Goal: Task Accomplishment & Management: Use online tool/utility

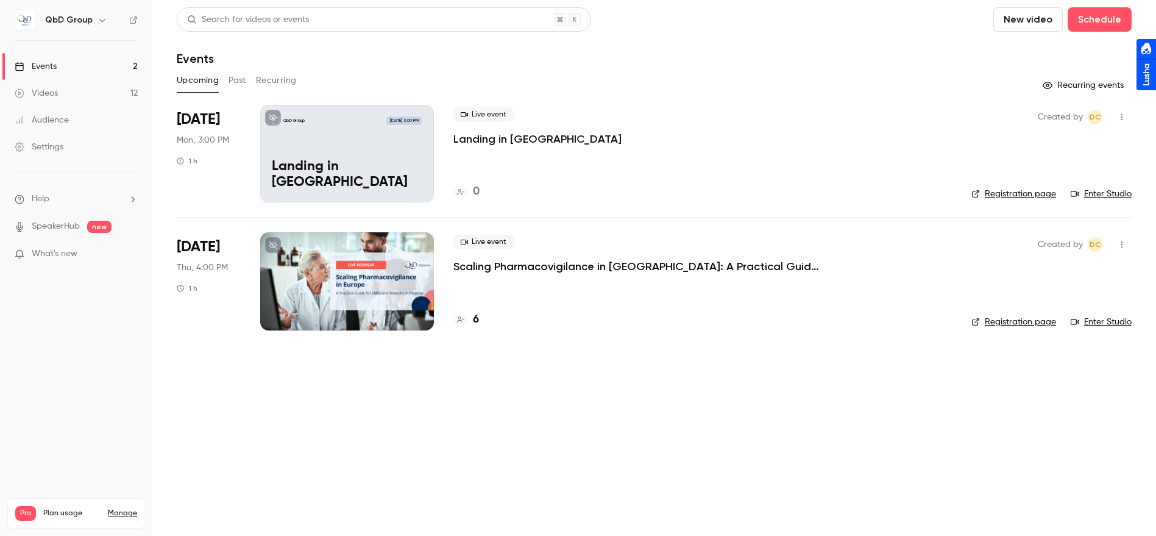
click at [1120, 108] on button "button" at bounding box center [1123, 117] width 20 height 20
click at [375, 134] on div at bounding box center [578, 268] width 1156 height 536
click at [346, 155] on div "QbD Group Oct 6, 3:00 PM Landing in europe" at bounding box center [347, 154] width 174 height 98
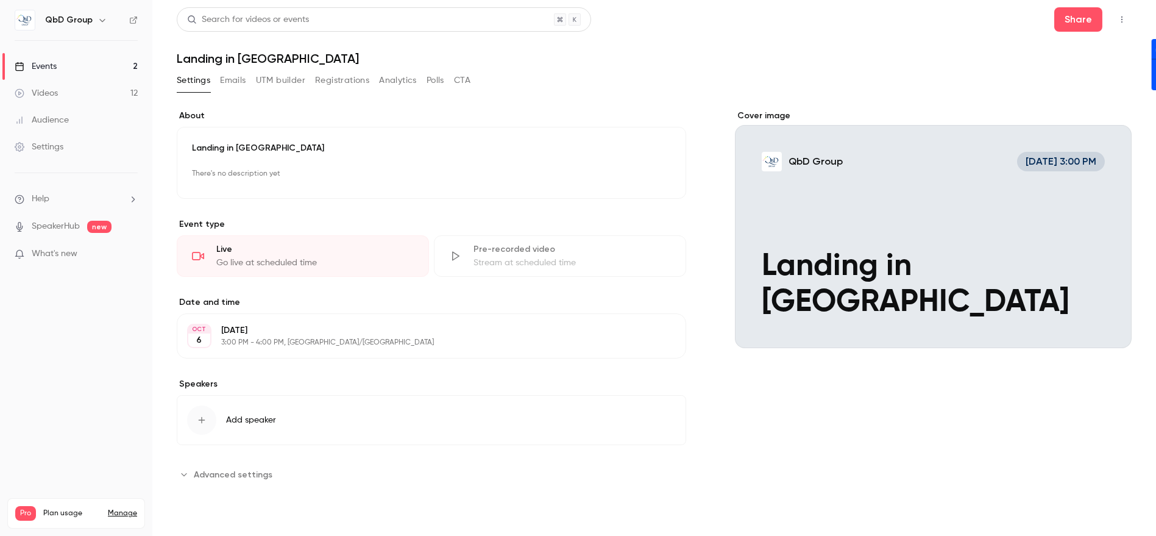
click at [1123, 9] on div "Share" at bounding box center [1093, 19] width 77 height 24
click at [1122, 15] on button "button" at bounding box center [1123, 20] width 20 height 20
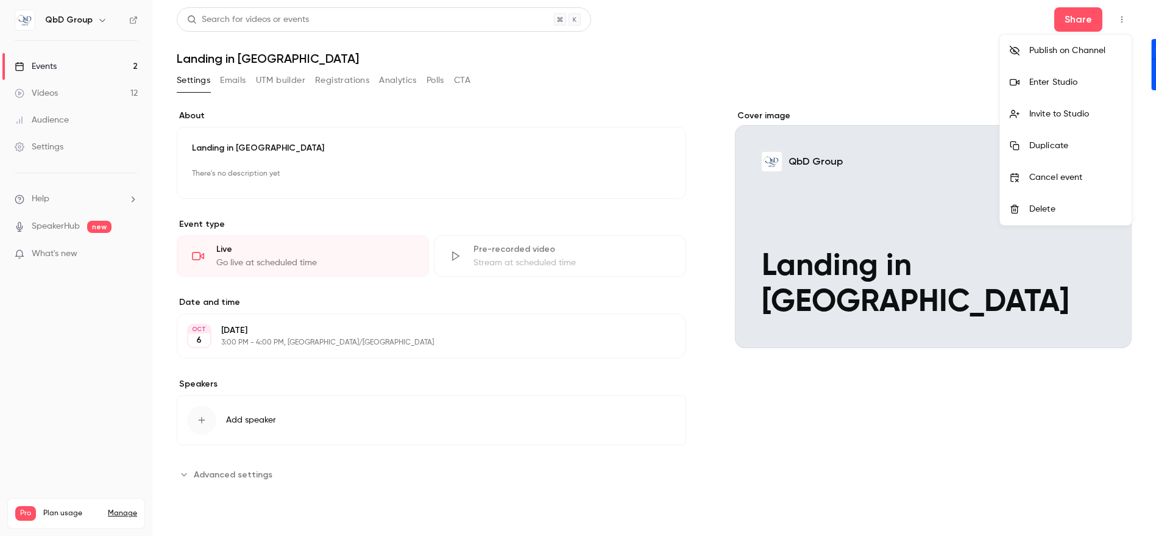
click at [1071, 80] on div "Enter Studio" at bounding box center [1076, 82] width 93 height 12
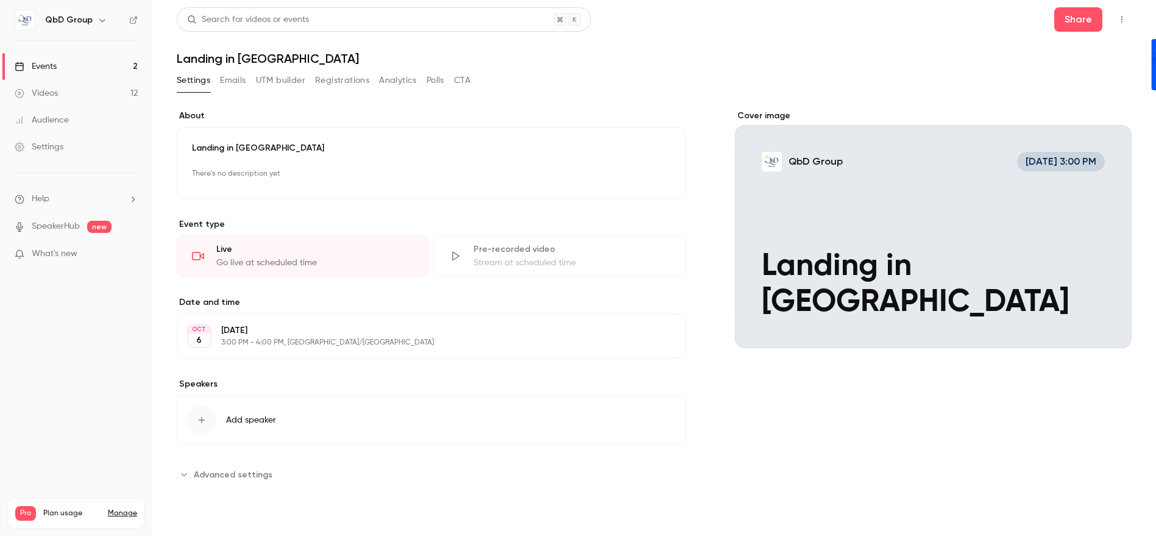
click at [48, 95] on div "Videos" at bounding box center [36, 93] width 43 height 12
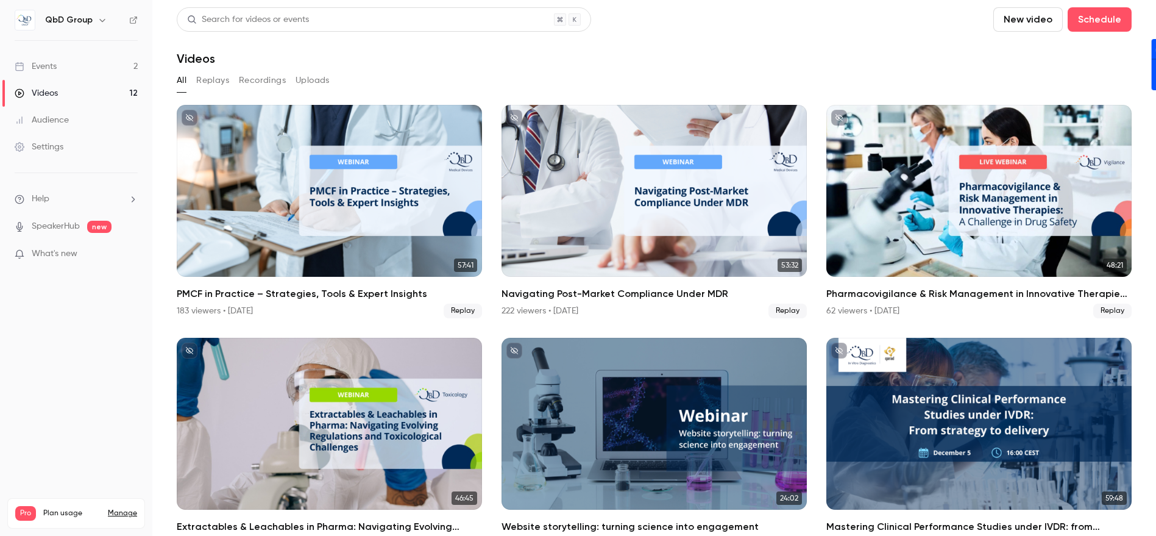
click at [51, 256] on span "What's new" at bounding box center [55, 254] width 46 height 13
click at [62, 100] on div at bounding box center [578, 268] width 1156 height 536
click at [239, 80] on button "Recordings" at bounding box center [262, 81] width 47 height 20
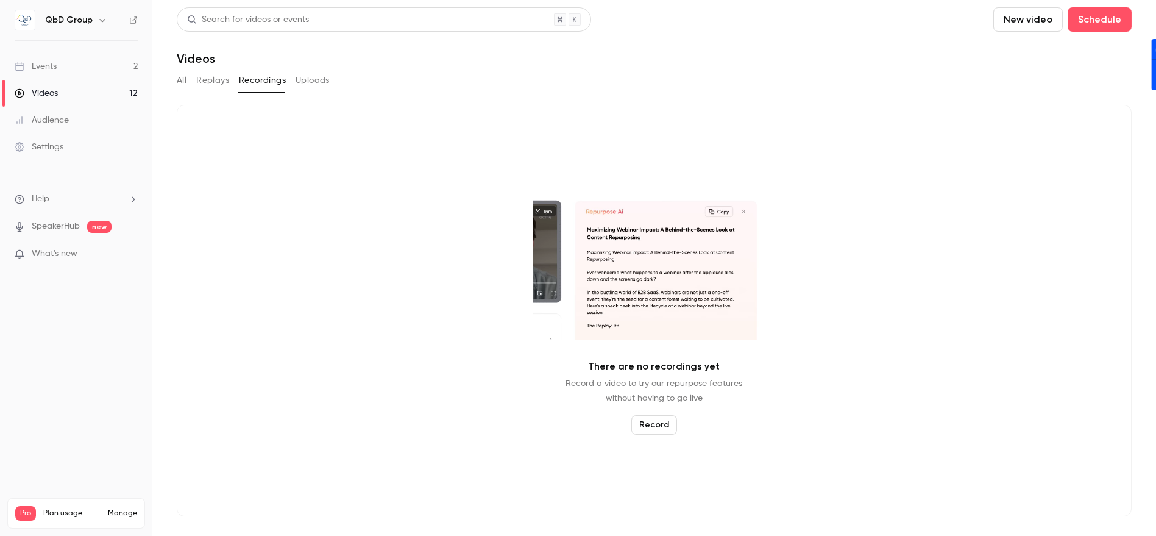
click at [671, 424] on button "Record" at bounding box center [655, 425] width 46 height 20
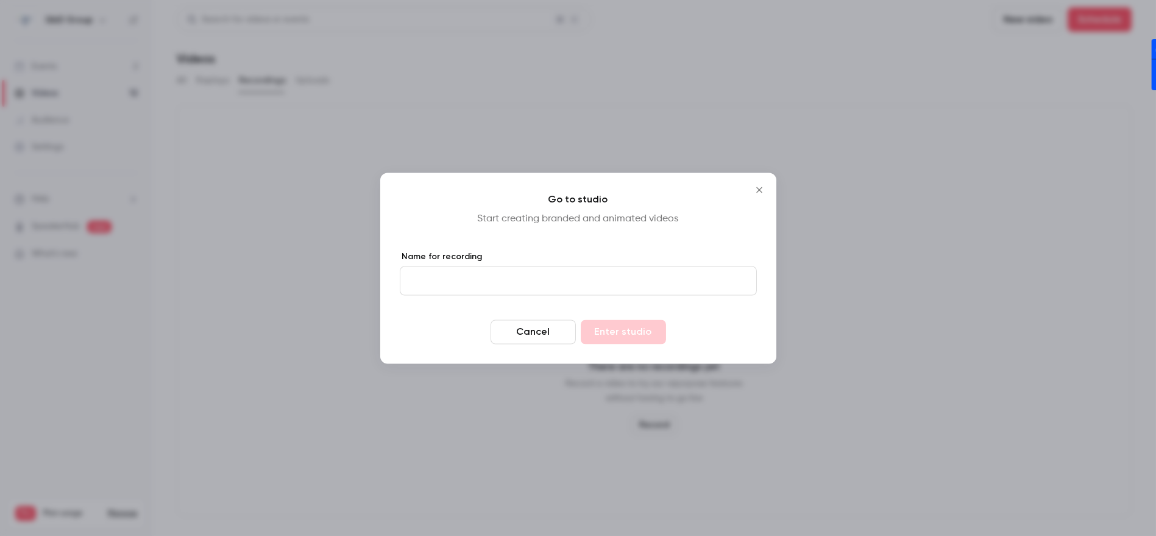
click at [466, 280] on input "Name for recording" at bounding box center [578, 280] width 357 height 29
click at [756, 184] on button "Close" at bounding box center [759, 189] width 24 height 24
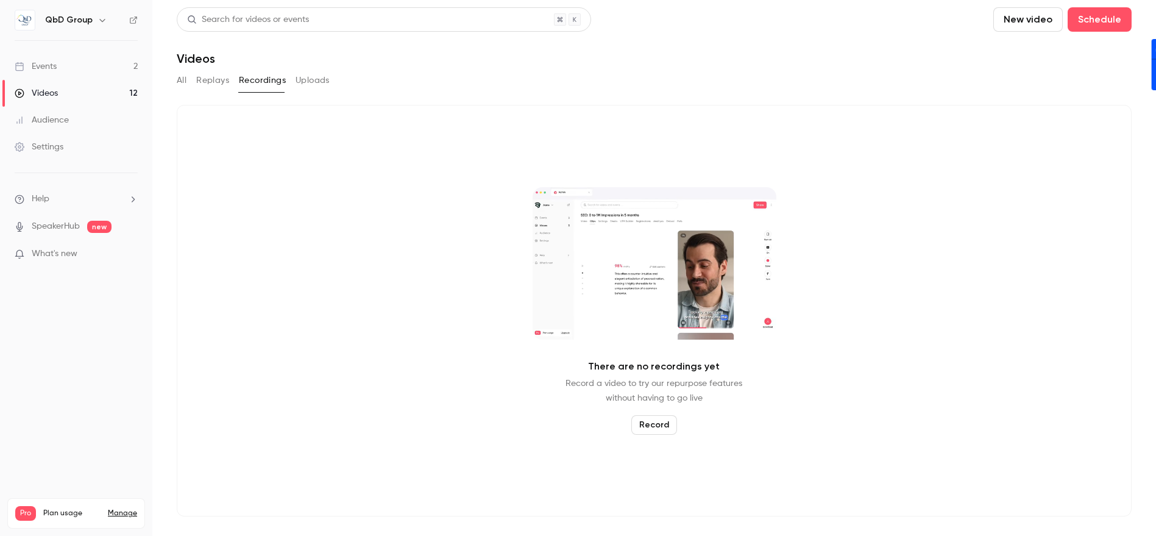
click at [92, 72] on link "Events 2" at bounding box center [76, 66] width 152 height 27
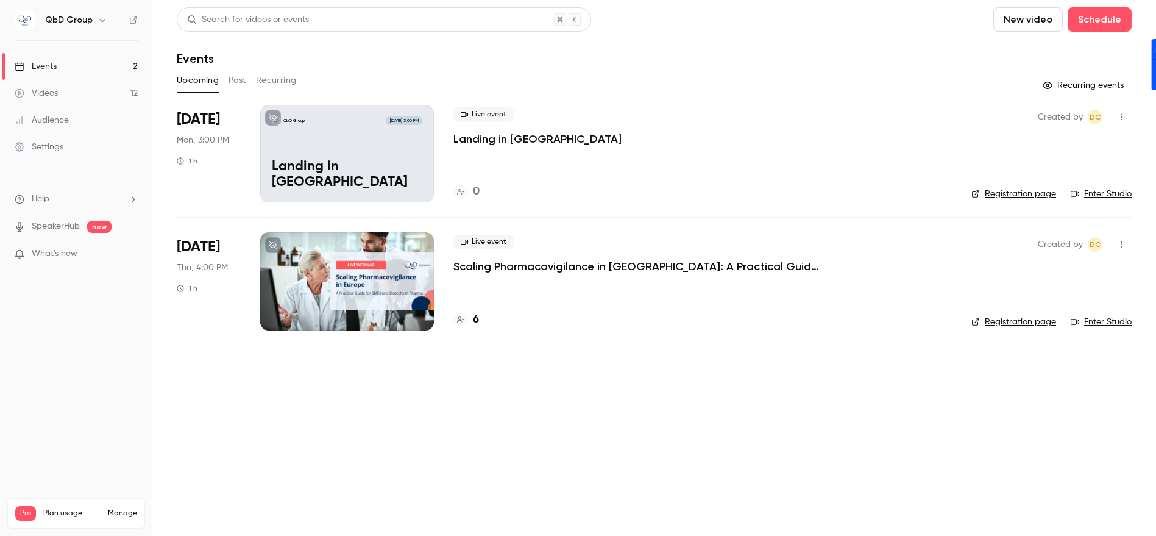
click at [57, 89] on div "Videos" at bounding box center [36, 93] width 43 height 12
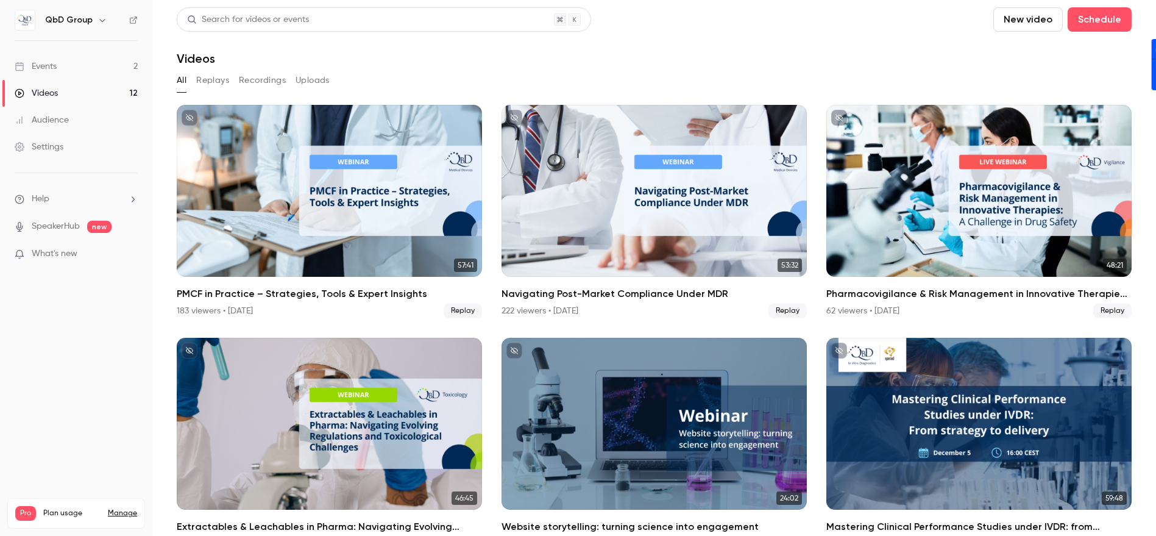
click at [64, 77] on link "Events 2" at bounding box center [76, 66] width 152 height 27
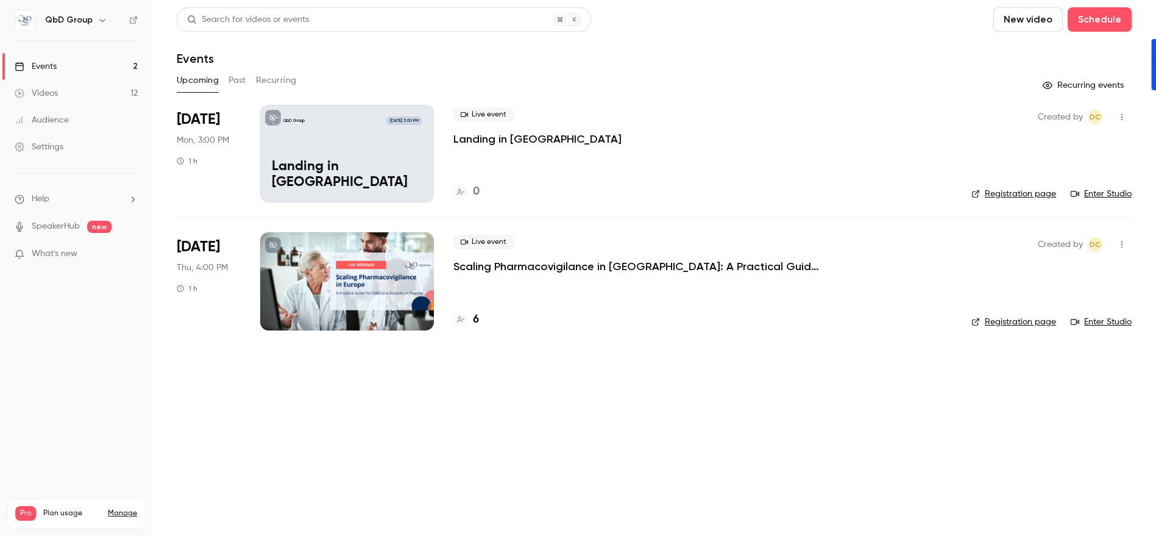
click at [44, 150] on div "Settings" at bounding box center [39, 147] width 49 height 12
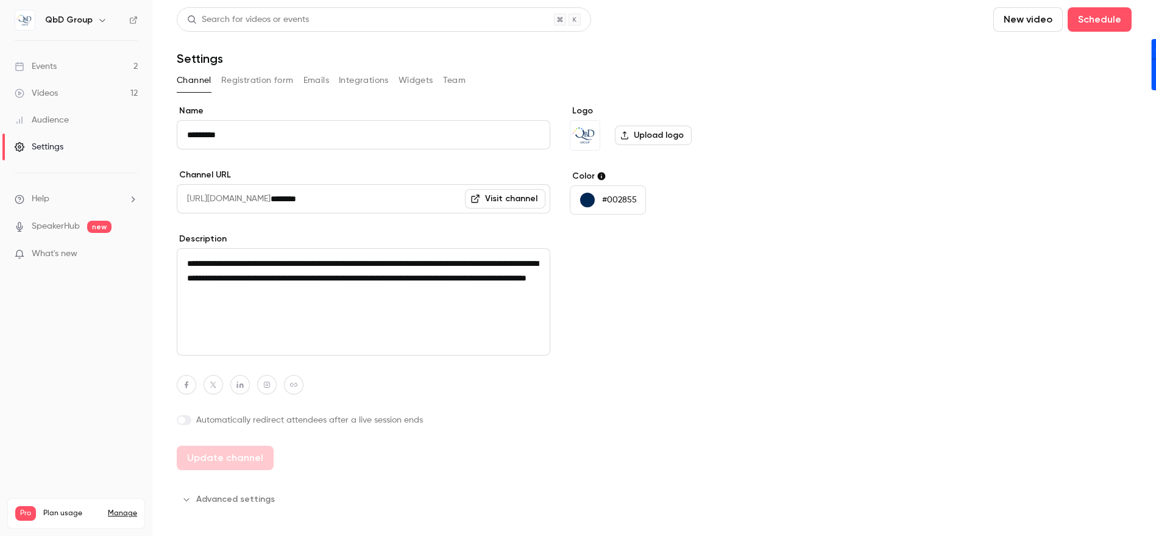
click at [62, 98] on link "Videos 12" at bounding box center [76, 93] width 152 height 27
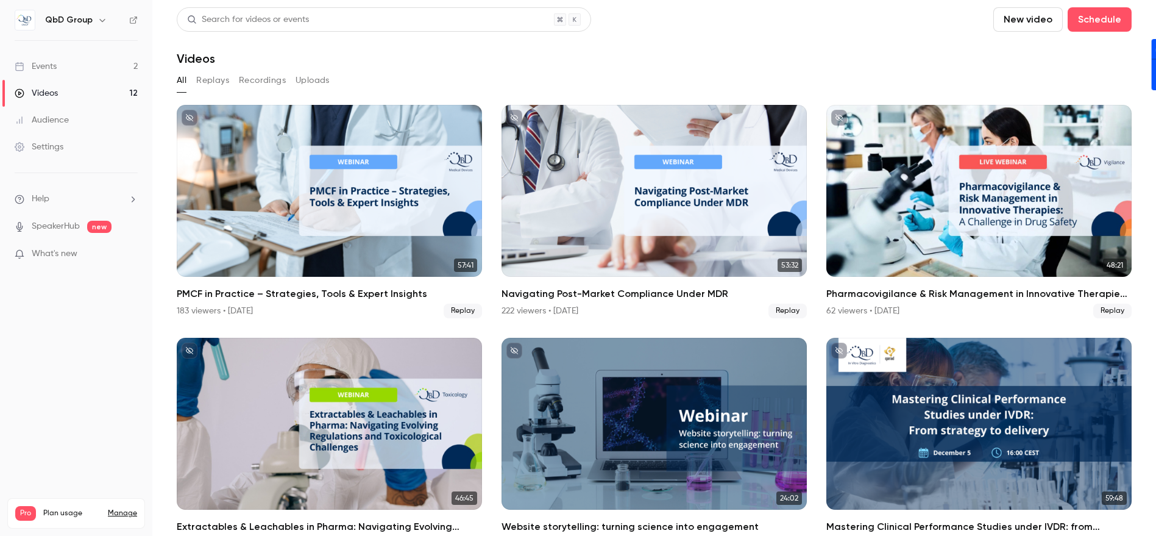
click at [71, 74] on link "Events 2" at bounding box center [76, 66] width 152 height 27
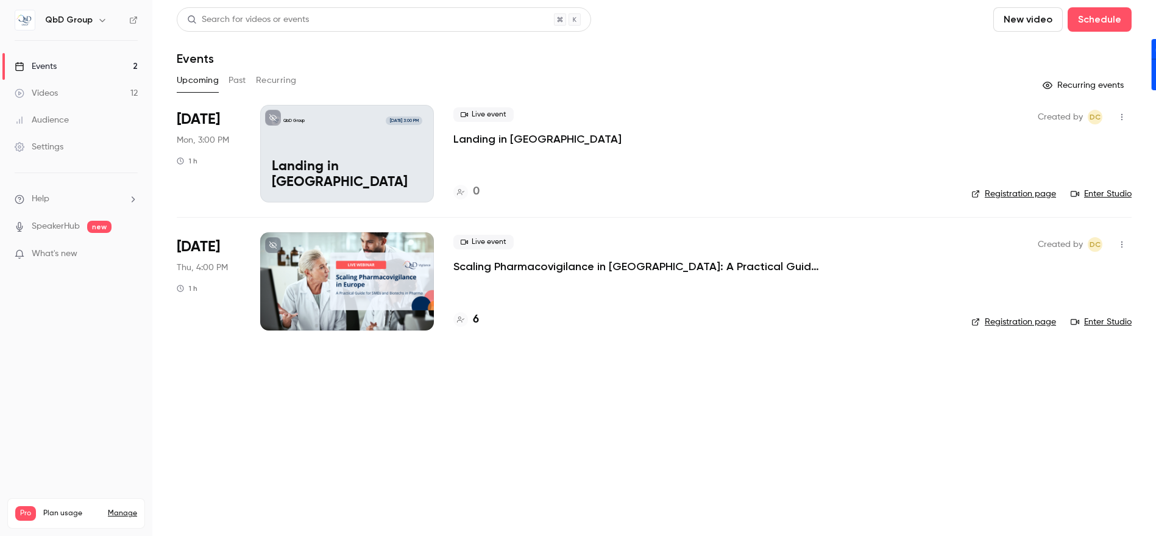
click at [67, 95] on link "Videos 12" at bounding box center [76, 93] width 152 height 27
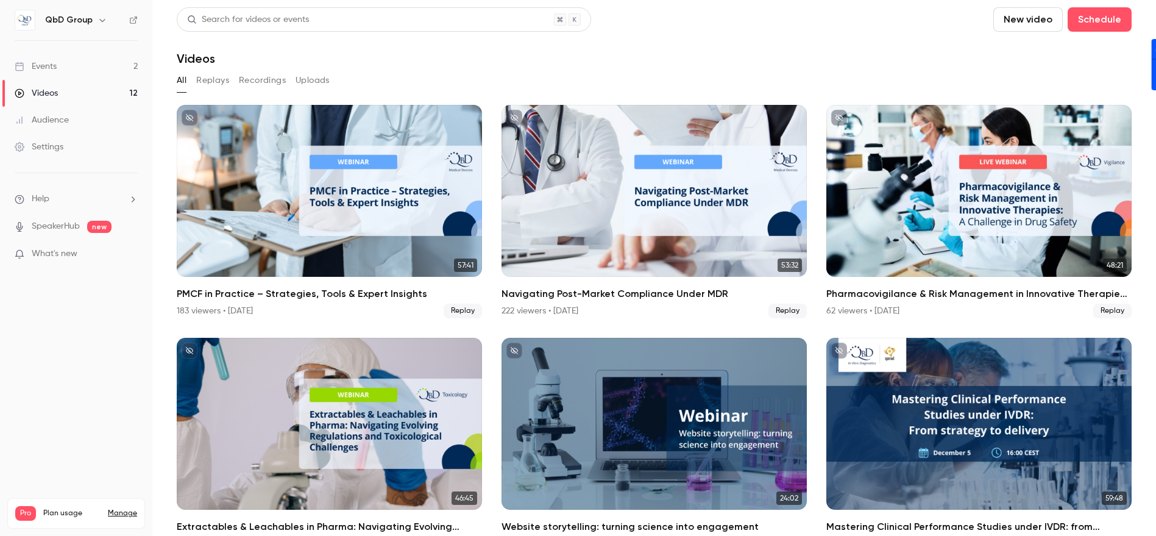
click at [249, 87] on button "Recordings" at bounding box center [262, 81] width 47 height 20
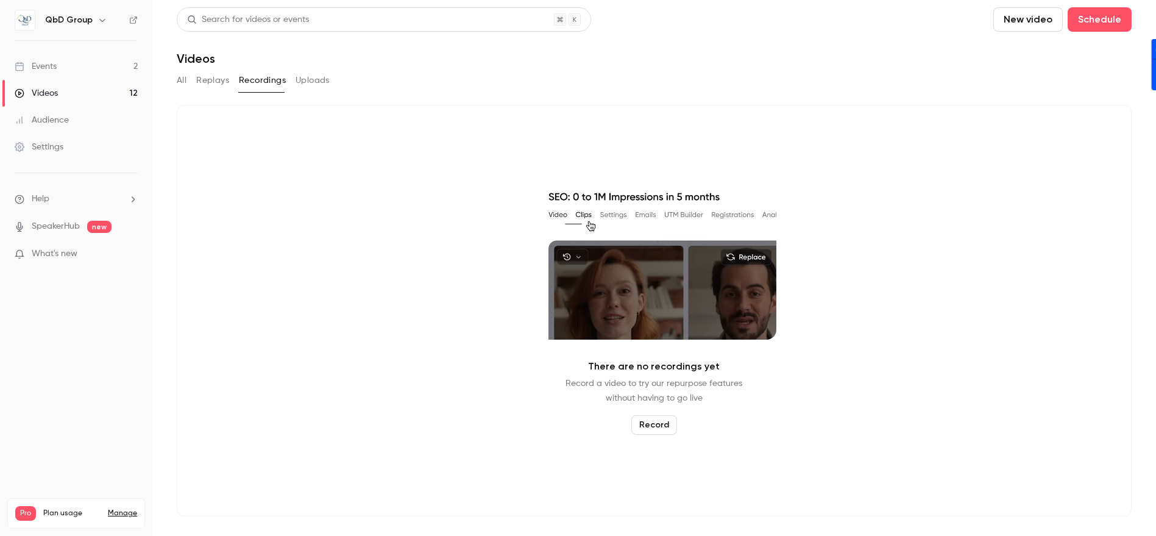
click at [85, 75] on link "Events 2" at bounding box center [76, 66] width 152 height 27
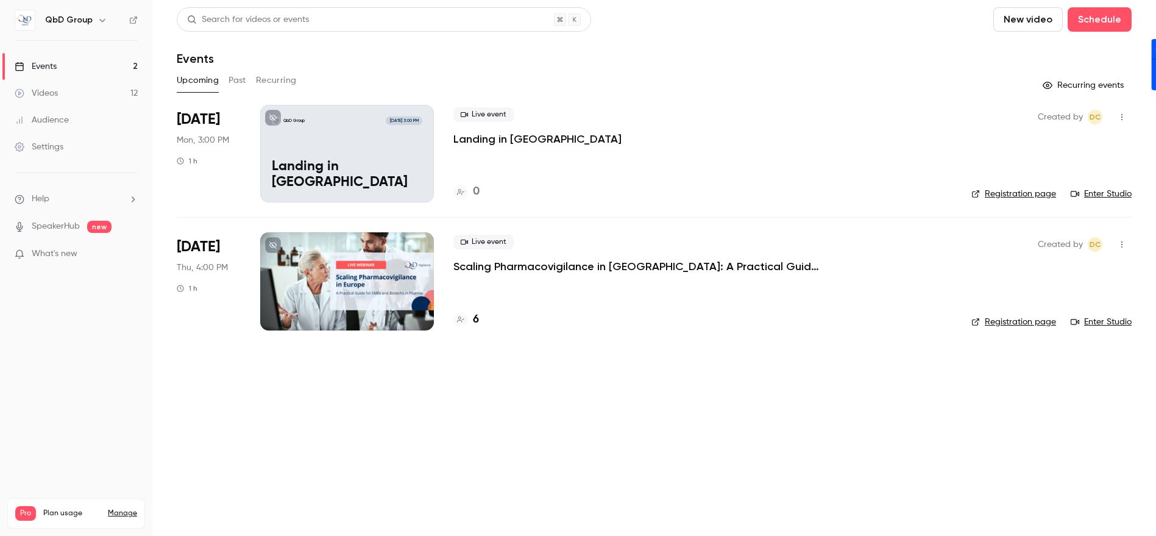
click at [70, 101] on link "Videos 12" at bounding box center [76, 93] width 152 height 27
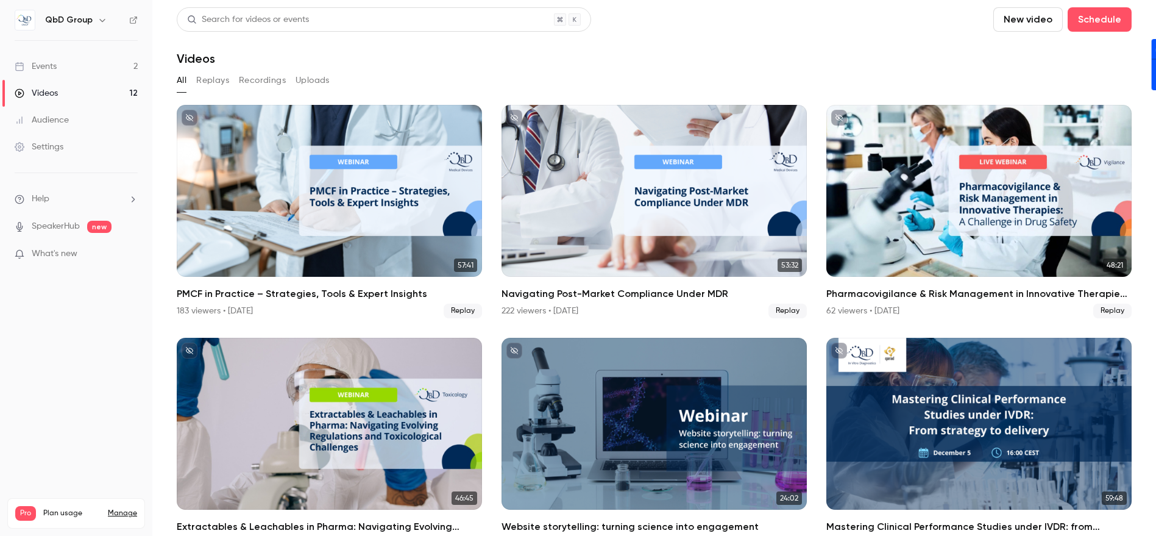
click at [64, 57] on link "Events 2" at bounding box center [76, 66] width 152 height 27
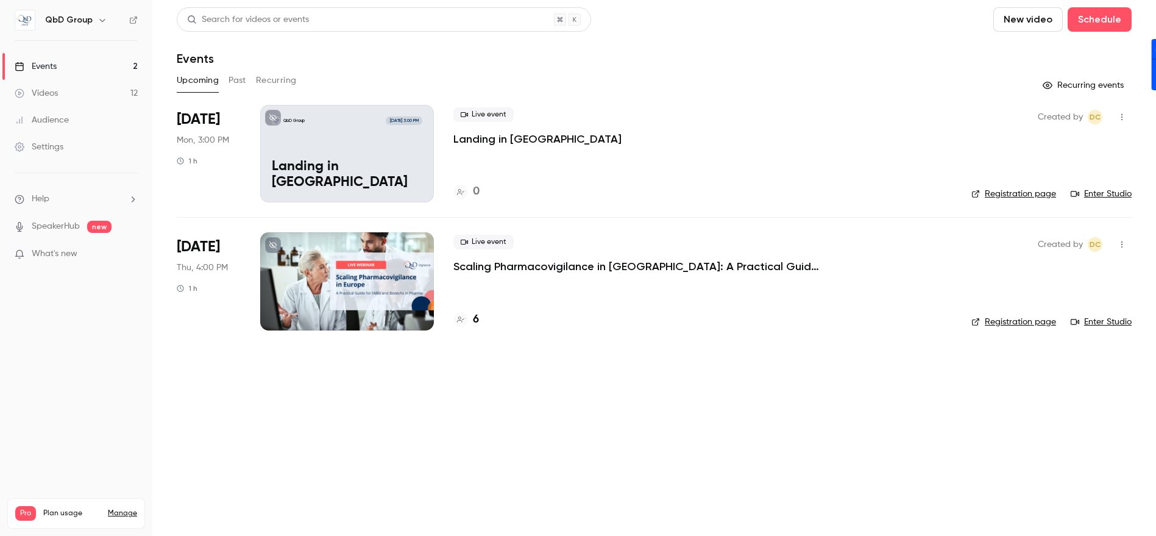
click at [52, 89] on div "Videos" at bounding box center [36, 93] width 43 height 12
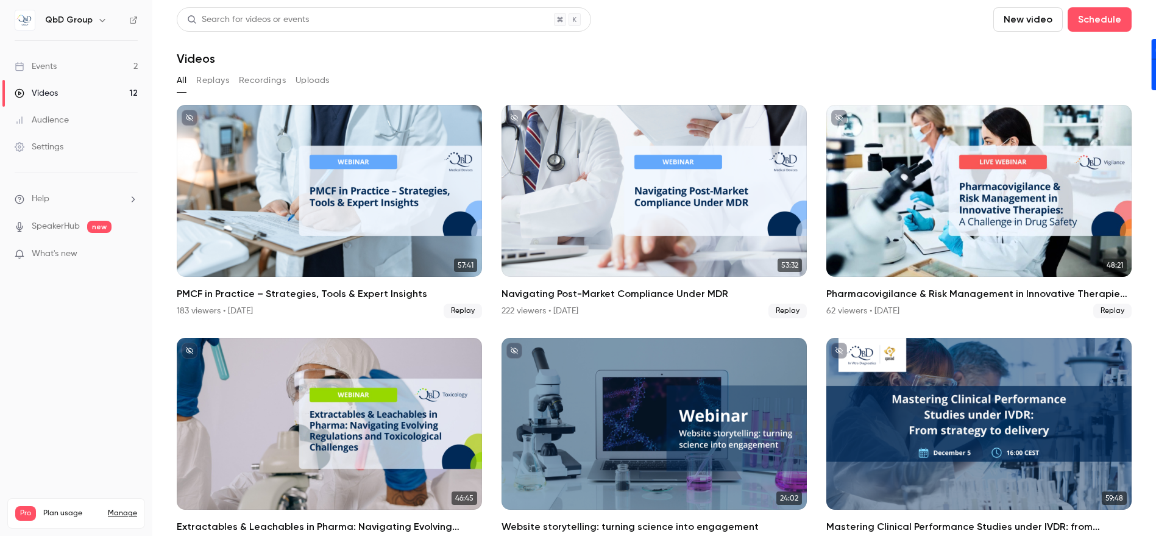
click at [259, 87] on button "Recordings" at bounding box center [262, 81] width 47 height 20
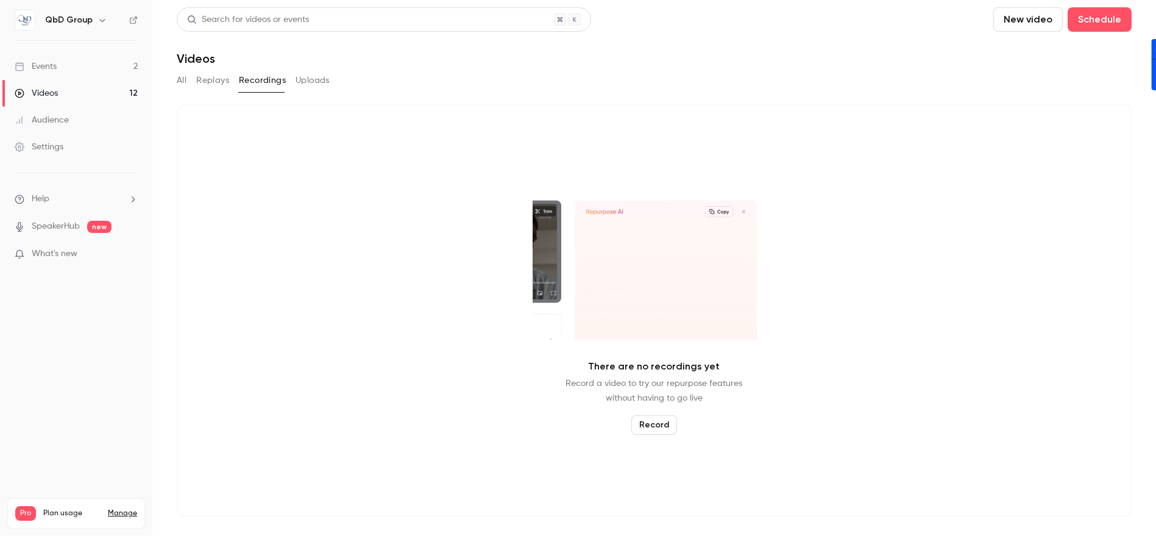
click at [646, 422] on button "Record" at bounding box center [655, 425] width 46 height 20
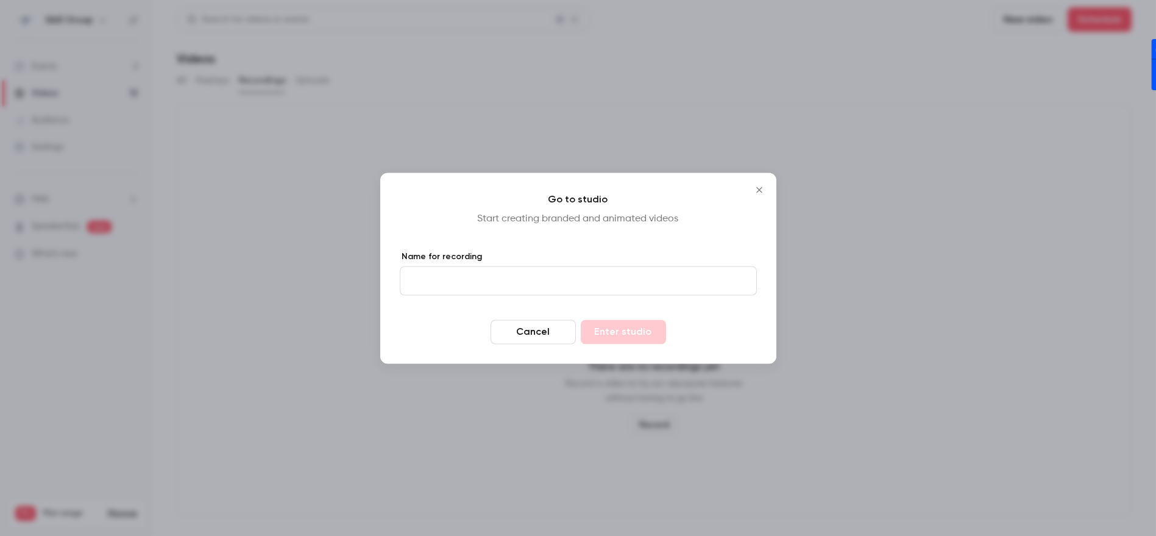
click at [618, 277] on input "Name for recording" at bounding box center [578, 280] width 357 height 29
type input "**********"
click at [589, 332] on button "Enter studio" at bounding box center [623, 331] width 85 height 24
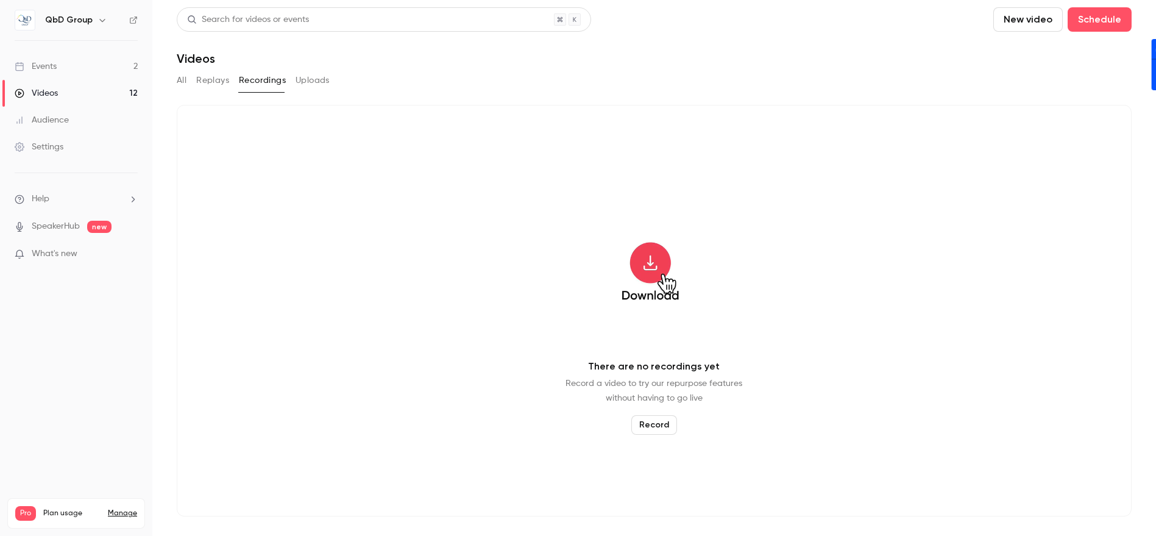
click at [217, 84] on button "Replays" at bounding box center [212, 81] width 33 height 20
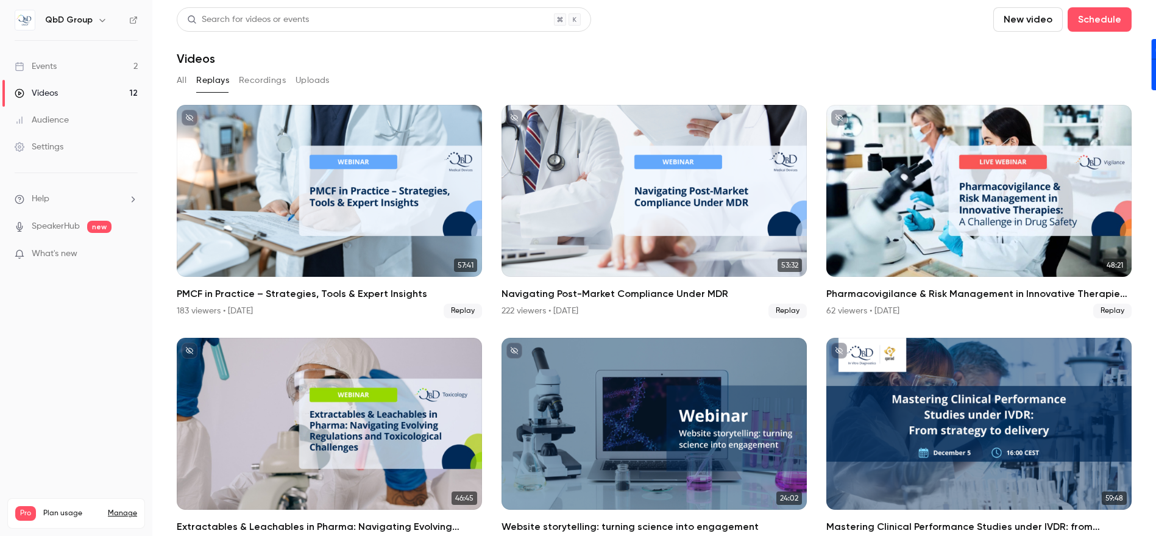
click at [265, 82] on button "Recordings" at bounding box center [262, 81] width 47 height 20
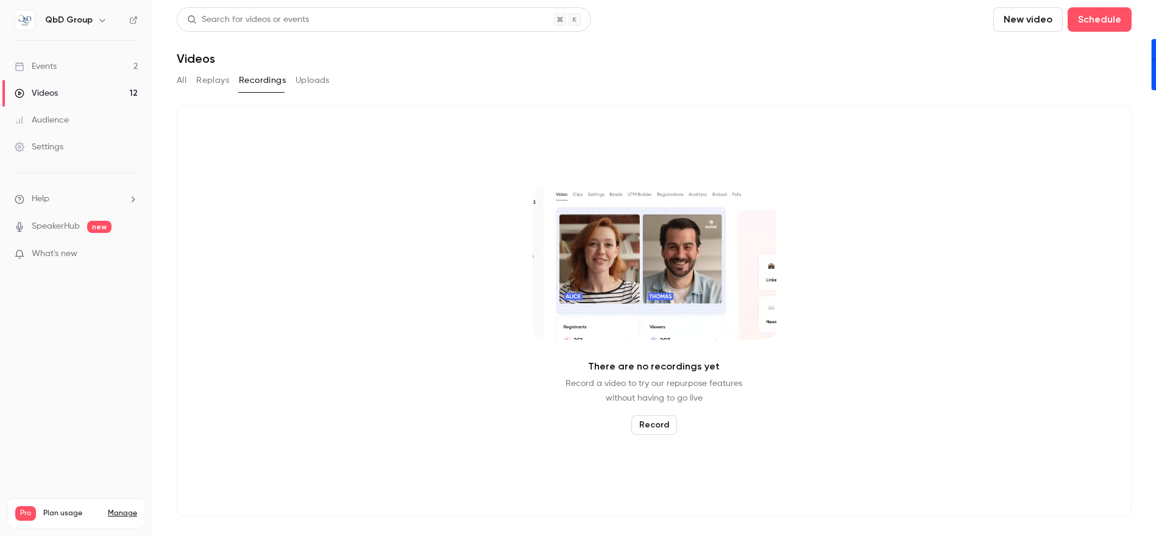
click at [317, 80] on button "Uploads" at bounding box center [313, 81] width 34 height 20
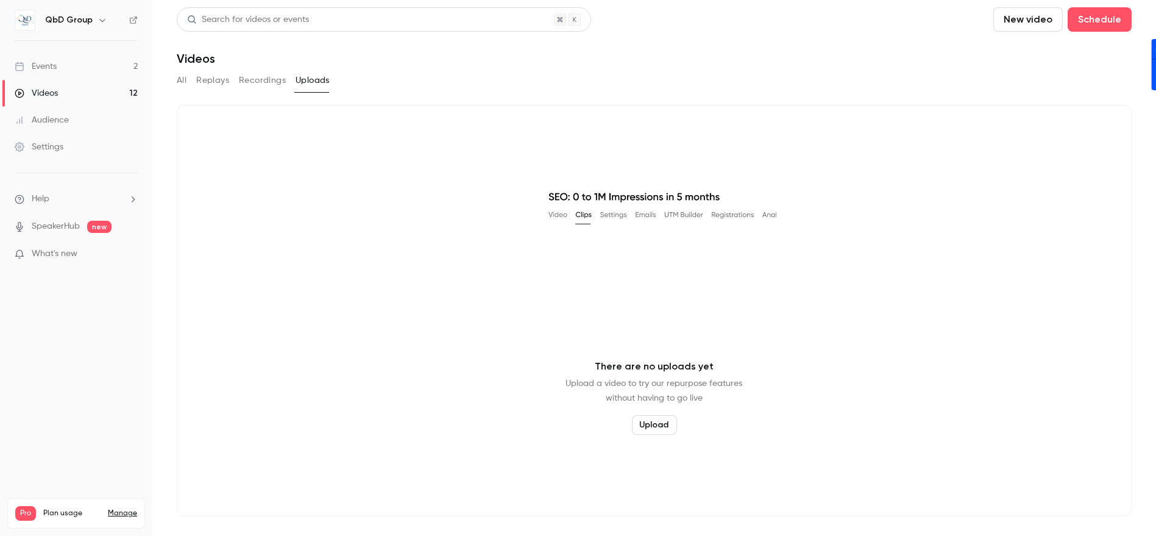
click at [172, 79] on main "Search for videos or events New video Schedule Videos All Replays Recordings Up…" at bounding box center [654, 268] width 1004 height 536
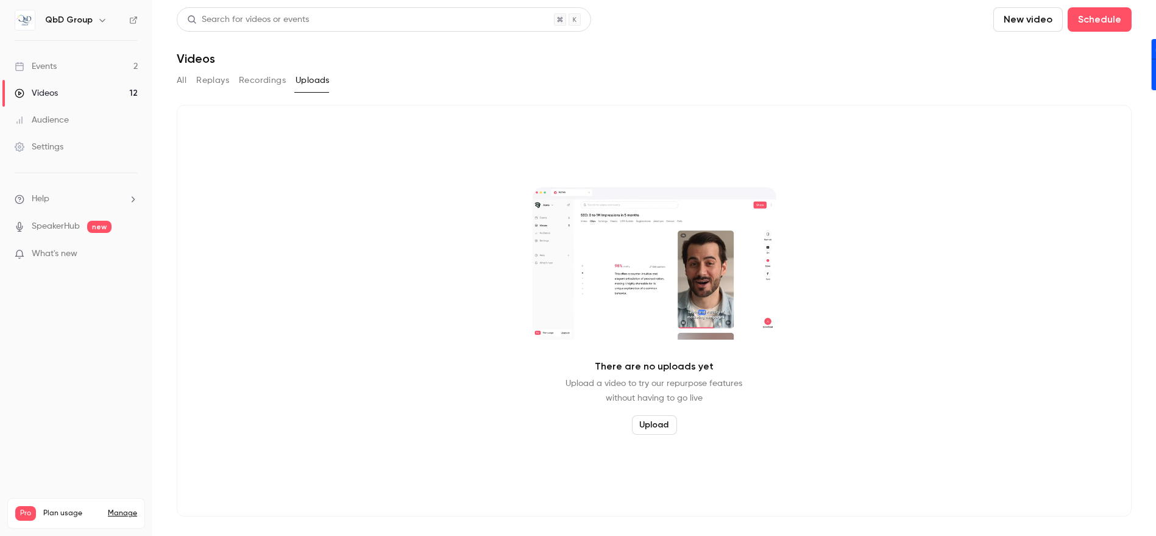
click at [266, 88] on button "Recordings" at bounding box center [262, 81] width 47 height 20
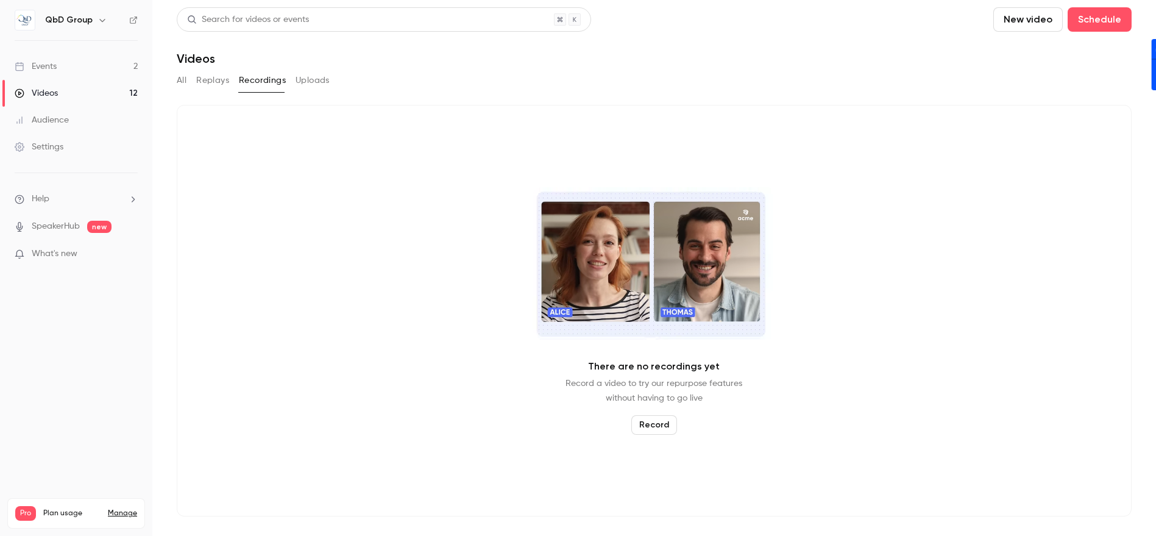
click at [55, 65] on div "Events" at bounding box center [36, 66] width 42 height 12
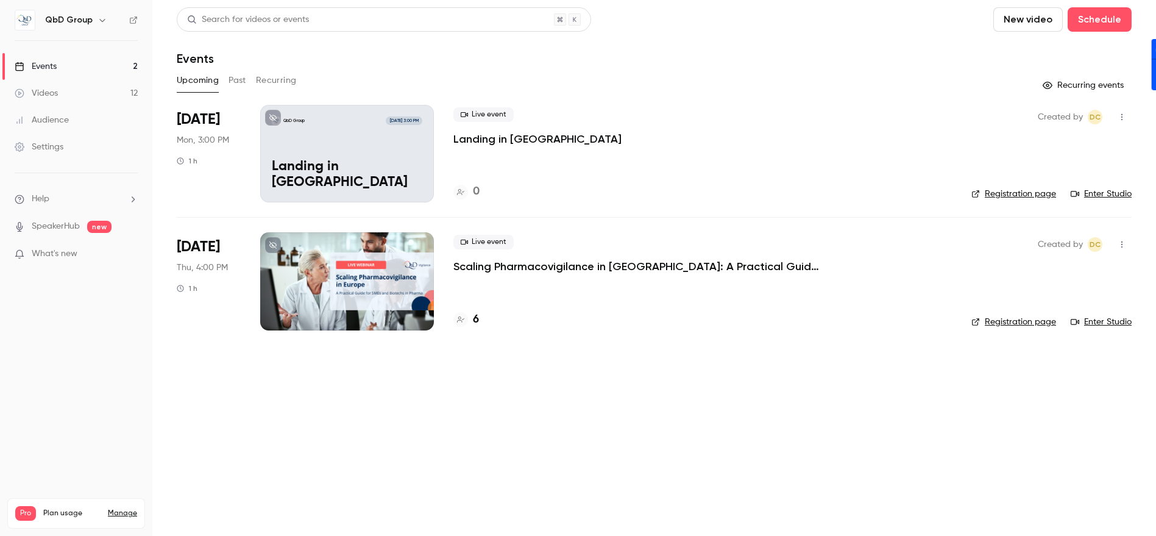
click at [1120, 121] on icon "button" at bounding box center [1122, 117] width 10 height 9
click at [1050, 274] on div "Delete" at bounding box center [1076, 275] width 93 height 12
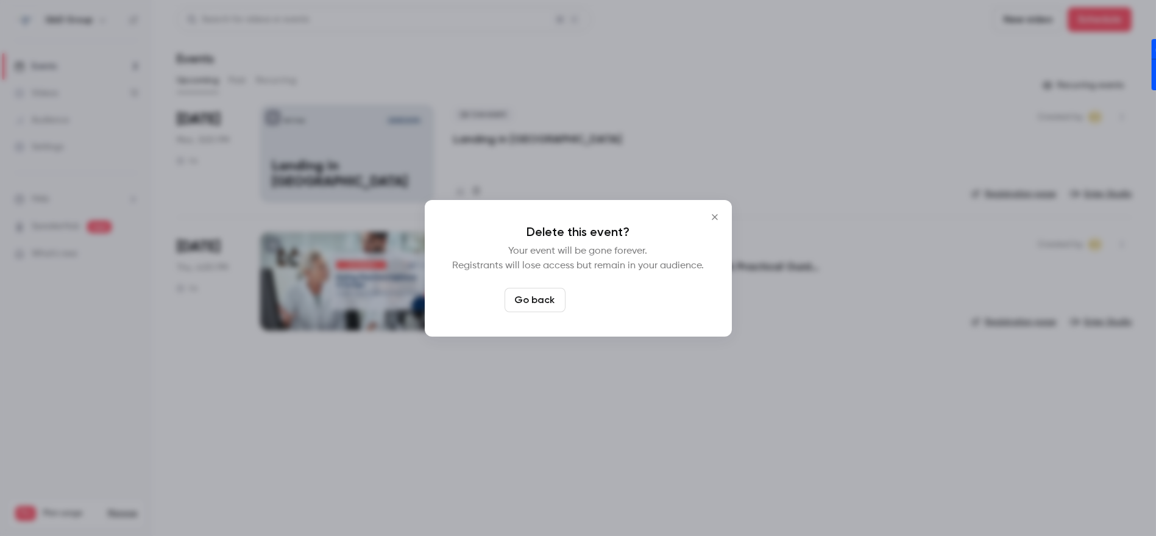
click at [594, 298] on button "Delete event" at bounding box center [612, 300] width 82 height 24
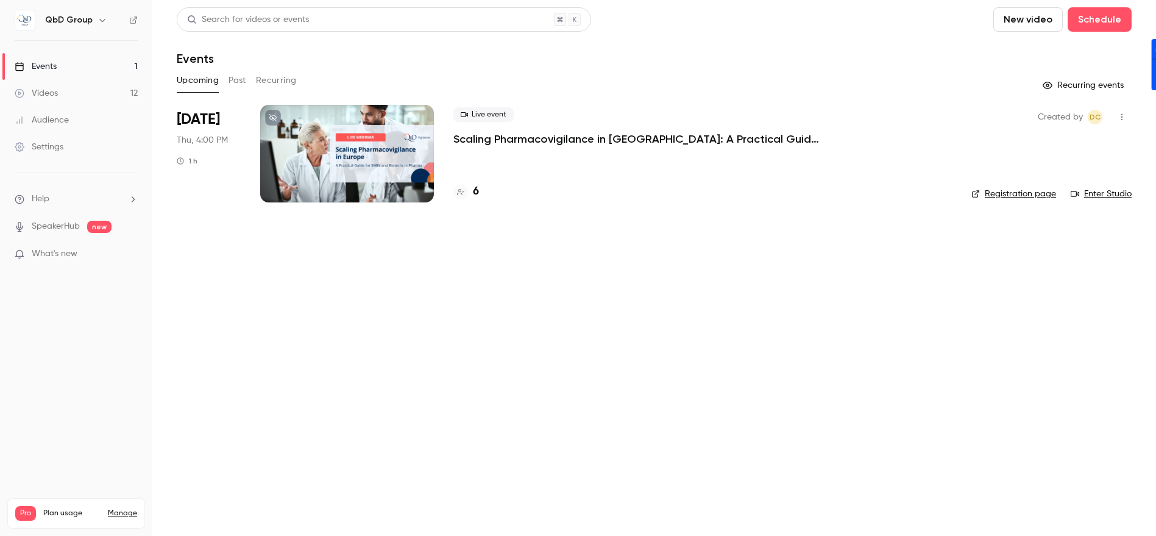
click at [59, 88] on link "Videos 12" at bounding box center [76, 93] width 152 height 27
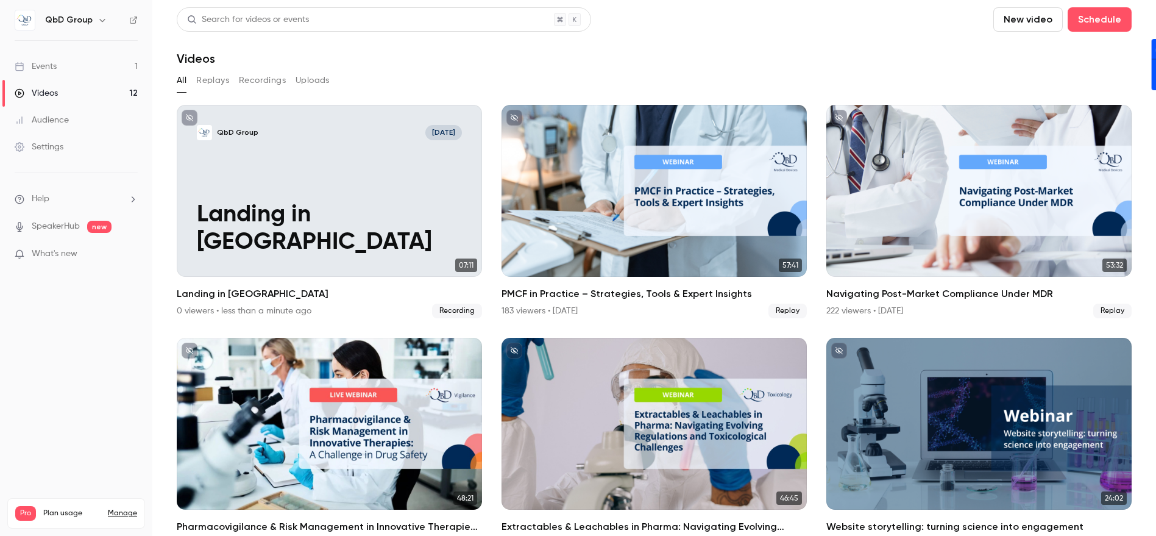
click at [259, 79] on button "Recordings" at bounding box center [262, 81] width 47 height 20
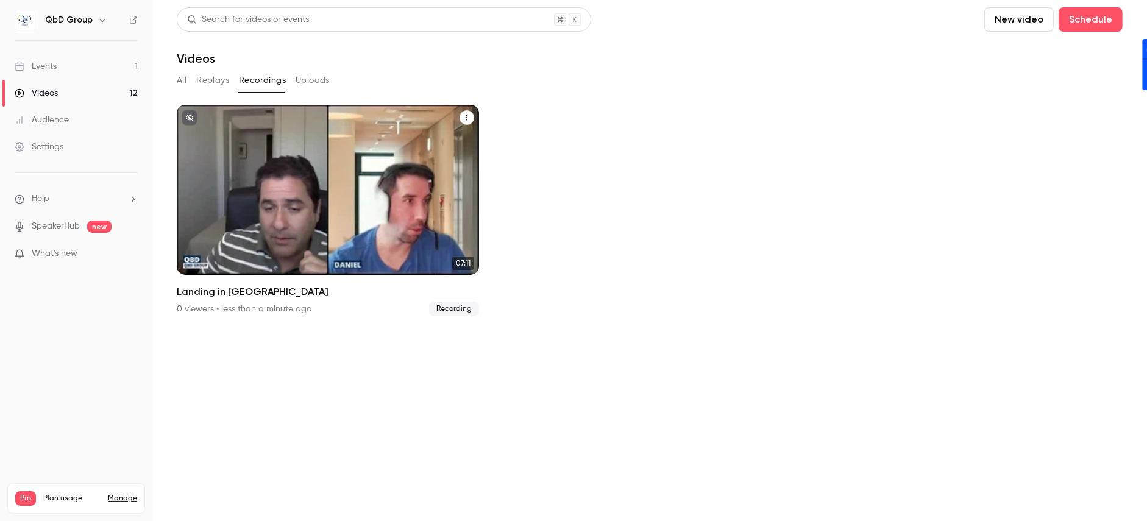
click at [466, 116] on icon "Landing in Europe" at bounding box center [466, 117] width 7 height 7
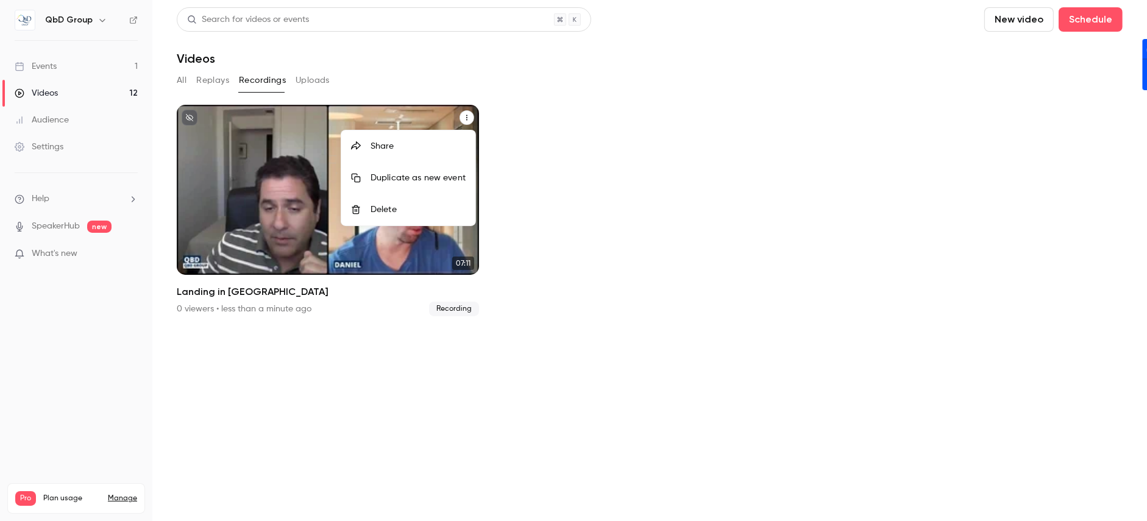
click at [290, 123] on div at bounding box center [573, 260] width 1147 height 521
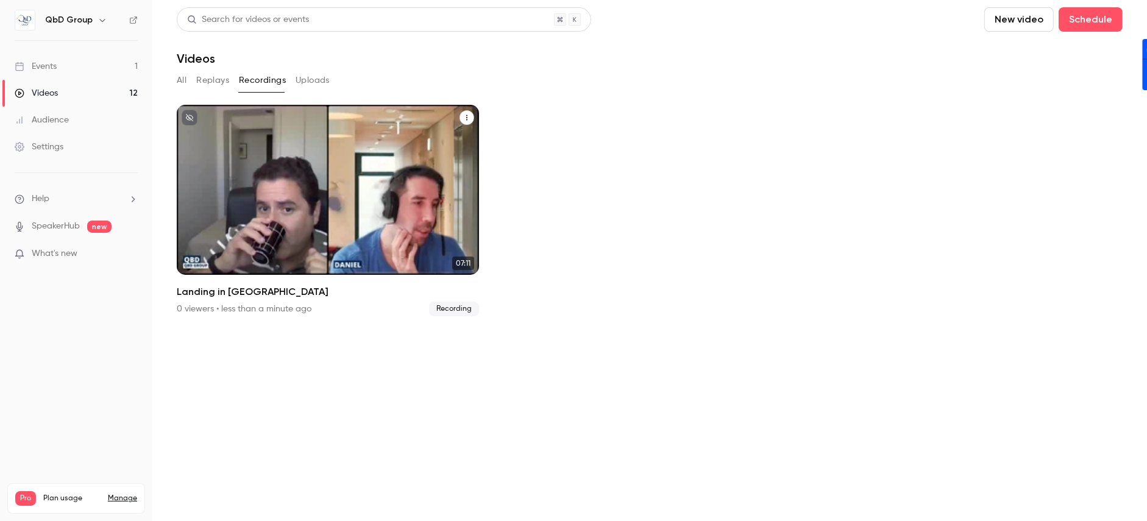
click at [285, 134] on div "QbD Group Oct 2" at bounding box center [328, 132] width 262 height 15
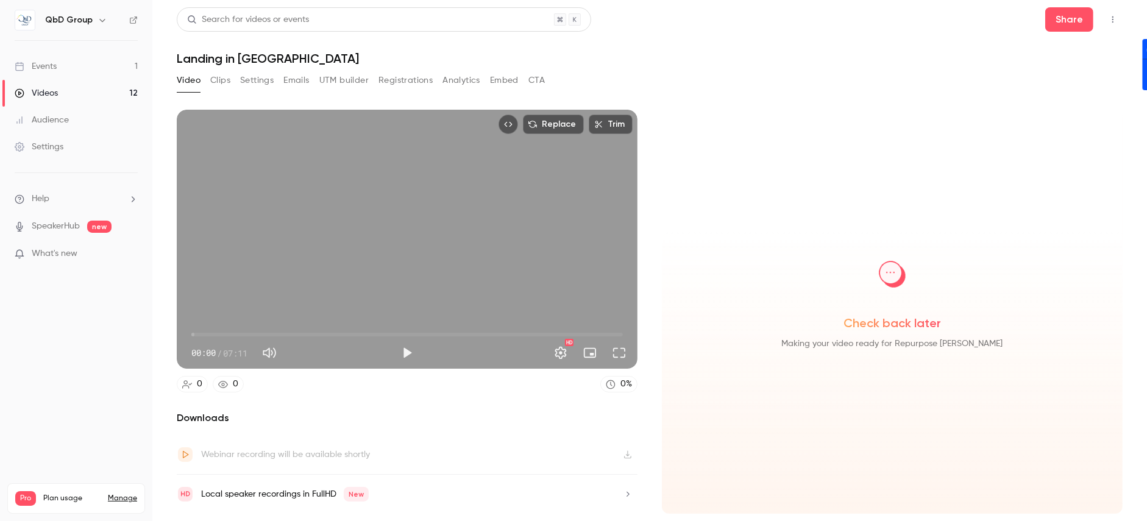
click at [212, 76] on button "Clips" at bounding box center [220, 81] width 20 height 20
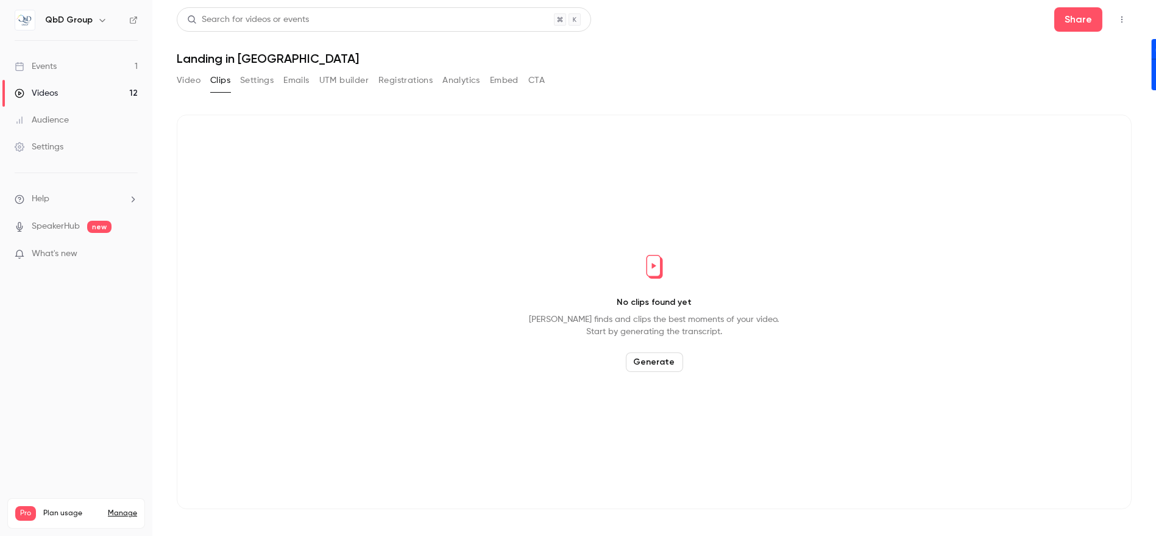
click at [257, 87] on button "Settings" at bounding box center [257, 81] width 34 height 20
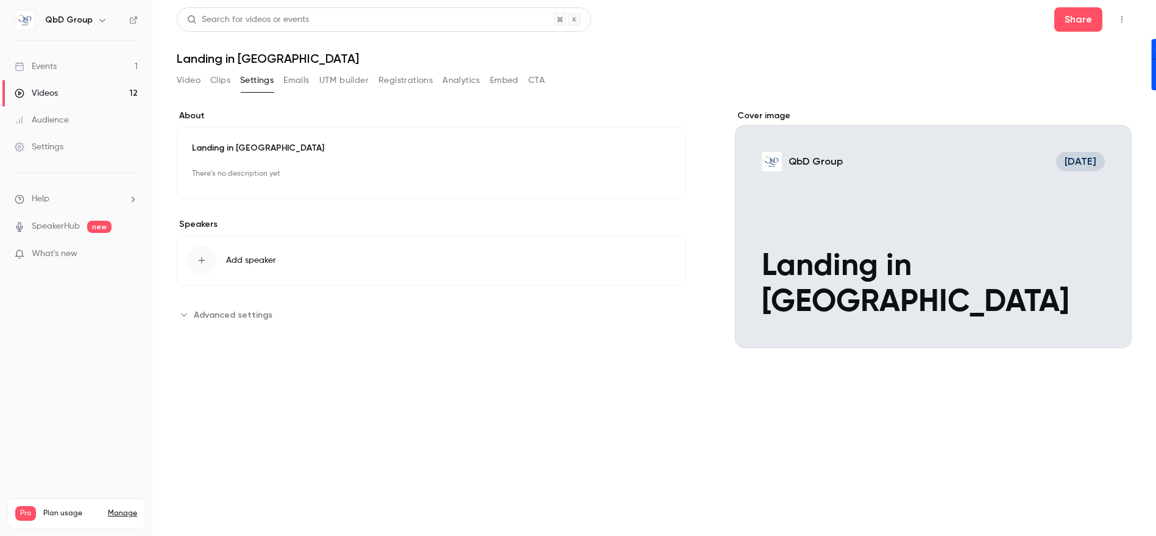
click at [306, 89] on button "Emails" at bounding box center [296, 81] width 26 height 20
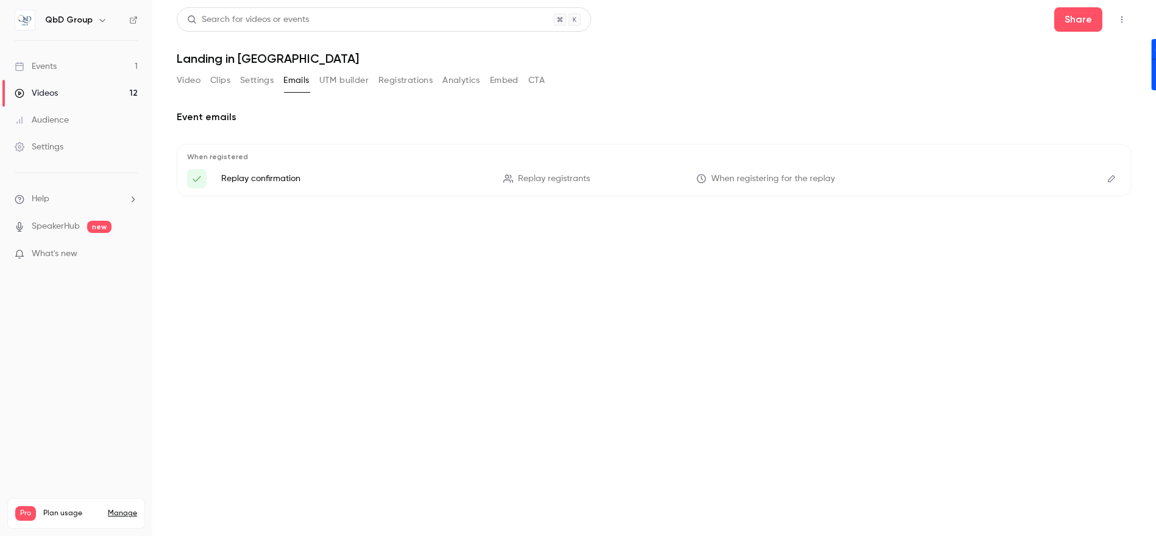
click at [184, 77] on button "Video" at bounding box center [189, 81] width 24 height 20
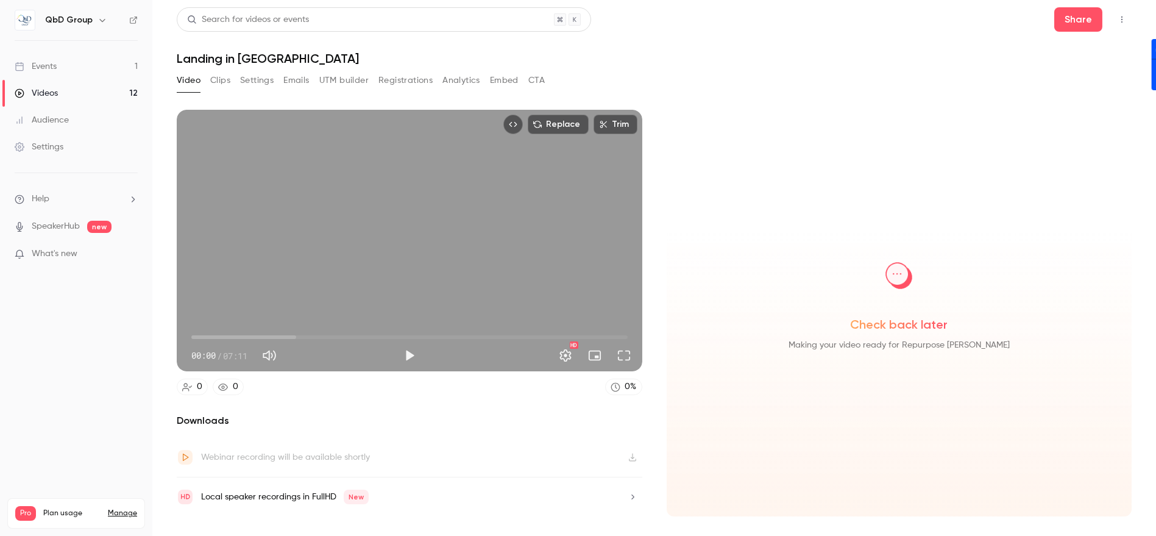
click at [636, 499] on icon "button" at bounding box center [633, 497] width 10 height 9
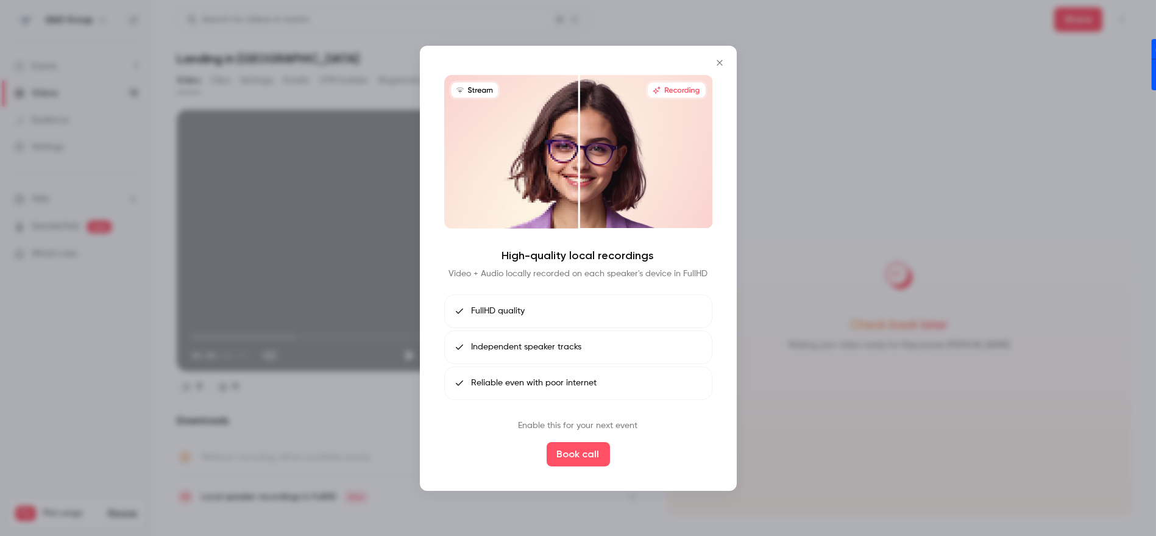
click at [714, 63] on icon "Close" at bounding box center [720, 62] width 15 height 10
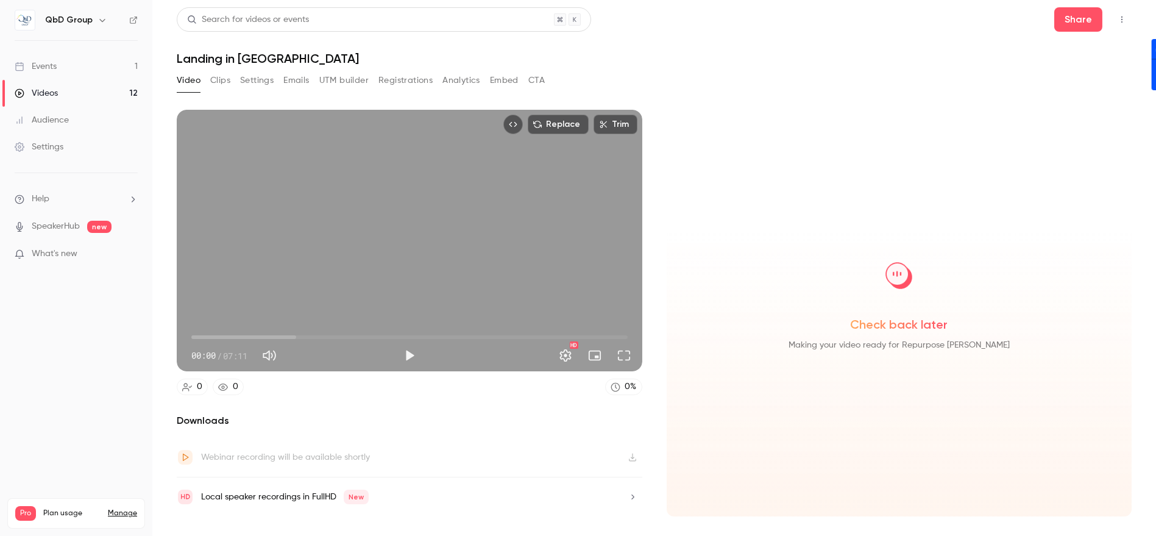
click at [226, 84] on button "Clips" at bounding box center [220, 81] width 20 height 20
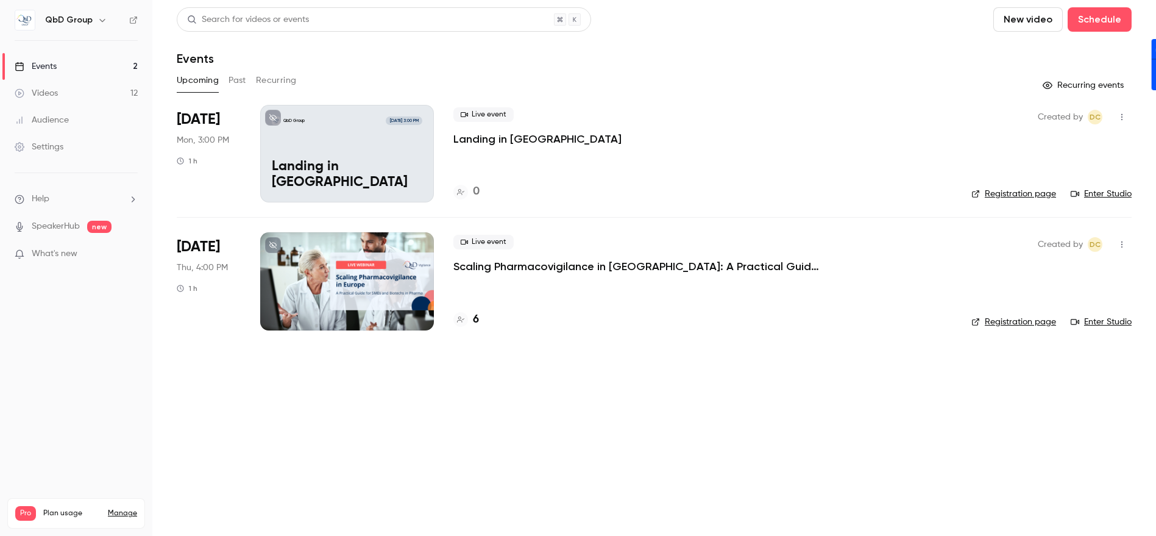
click at [1130, 118] on button "button" at bounding box center [1123, 117] width 20 height 20
click at [1066, 178] on div "Invite to Studio" at bounding box center [1076, 180] width 93 height 12
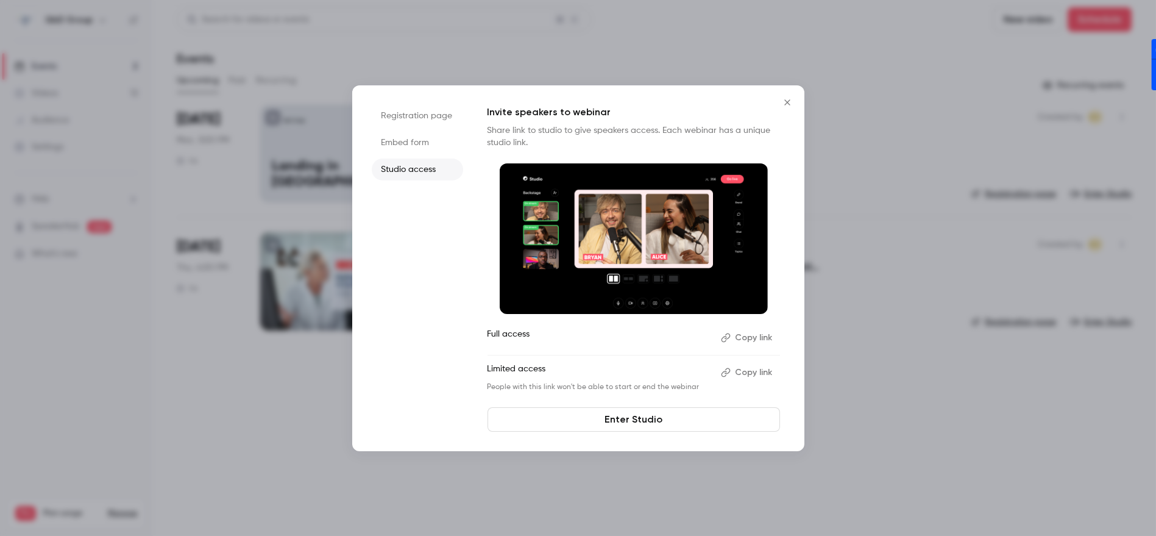
click at [797, 100] on button "Close" at bounding box center [787, 102] width 24 height 24
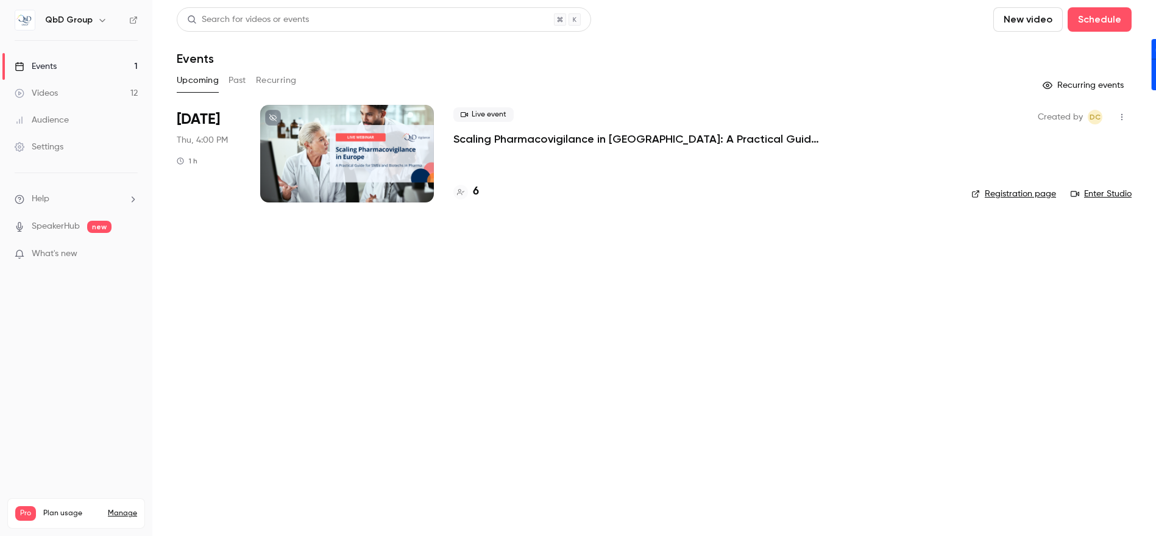
click at [41, 84] on link "Videos 12" at bounding box center [76, 93] width 152 height 27
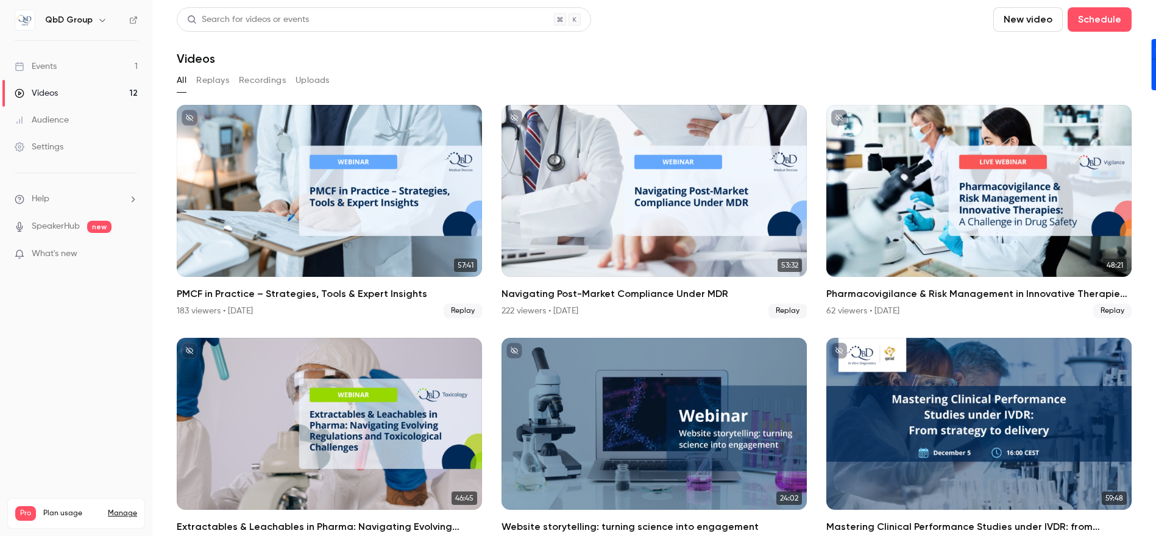
click at [56, 226] on link "SpeakerHub" at bounding box center [56, 226] width 48 height 13
